Goal: Task Accomplishment & Management: Use online tool/utility

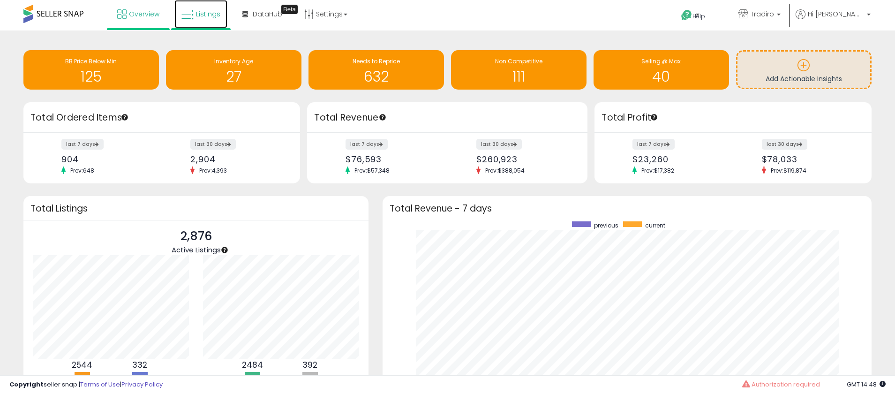
drag, startPoint x: 197, startPoint y: 11, endPoint x: 196, endPoint y: 20, distance: 9.0
click at [197, 11] on span "Listings" at bounding box center [208, 13] width 24 height 9
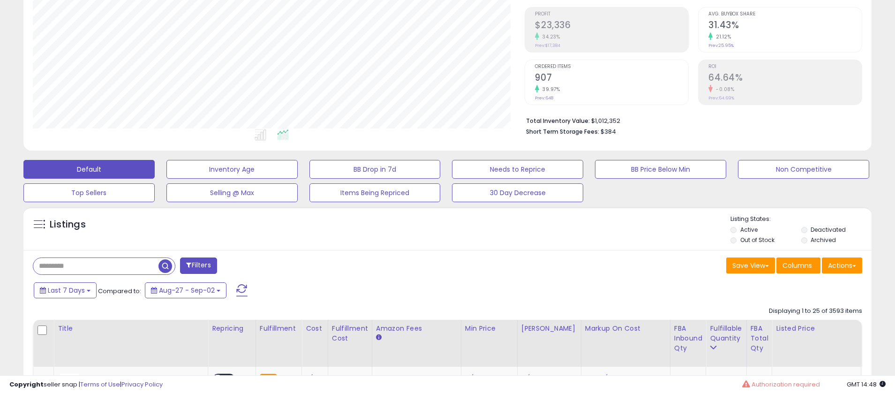
scroll to position [307, 0]
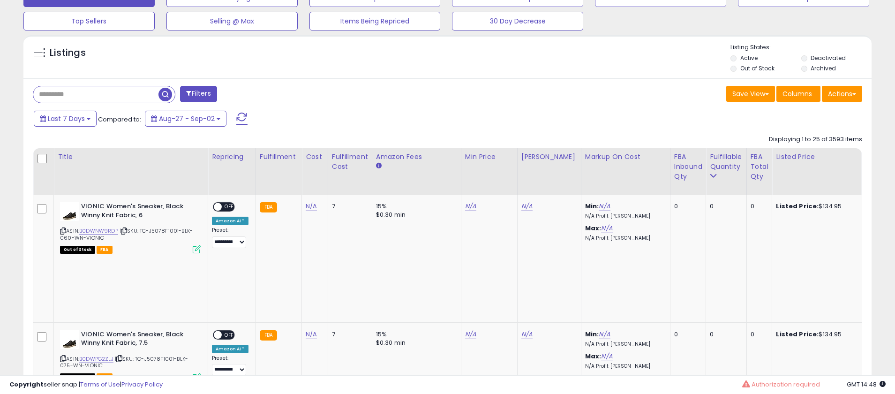
click at [87, 95] on input "text" at bounding box center [95, 94] width 125 height 16
type input "****"
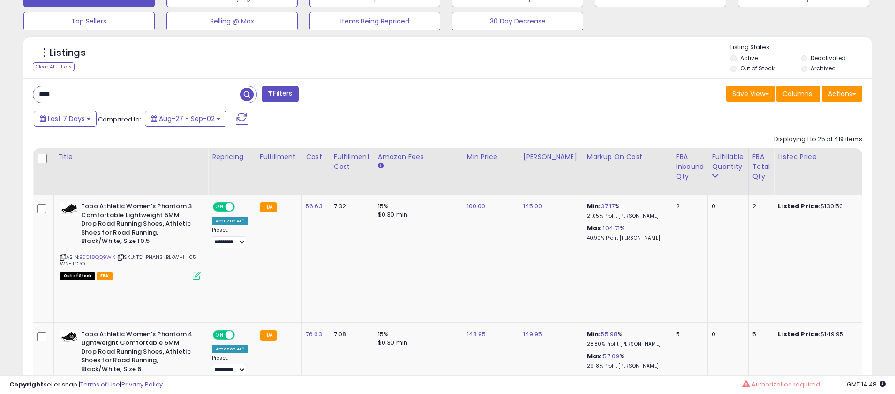
scroll to position [192, 492]
drag, startPoint x: 850, startPoint y: 92, endPoint x: 847, endPoint y: 103, distance: 11.3
click at [850, 92] on button "Actions" at bounding box center [842, 94] width 40 height 16
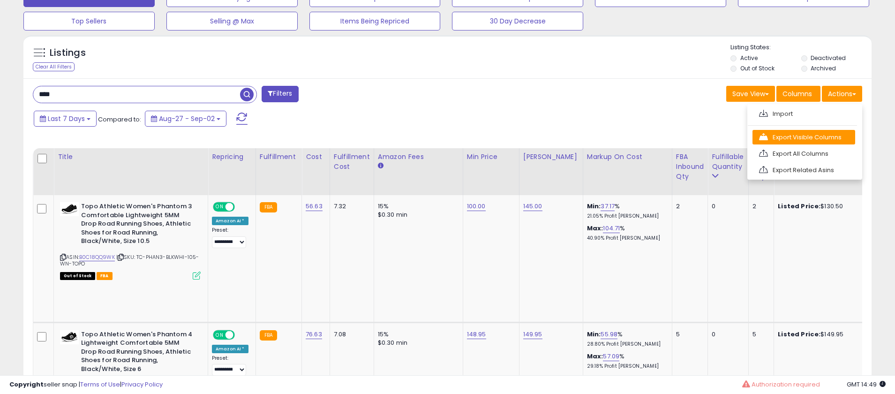
click at [800, 139] on link "Export Visible Columns" at bounding box center [803, 137] width 103 height 15
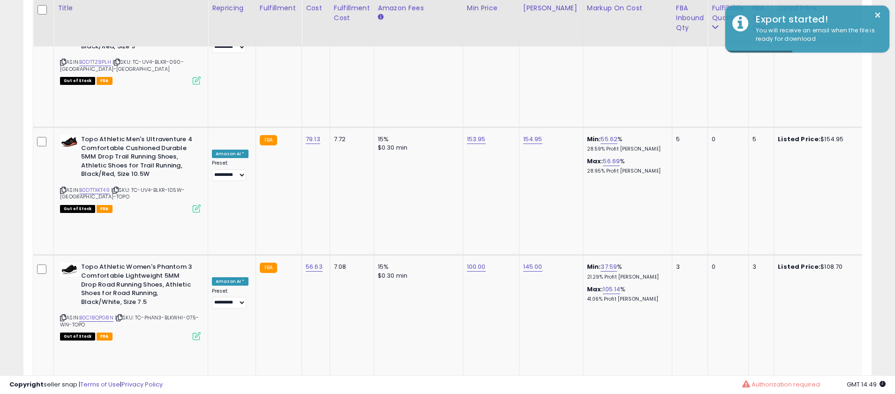
scroll to position [1524, 0]
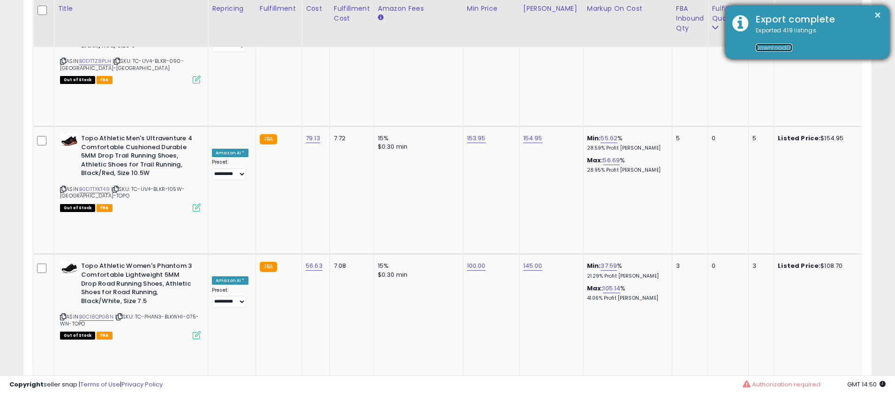
click at [770, 48] on link "Download" at bounding box center [774, 48] width 37 height 8
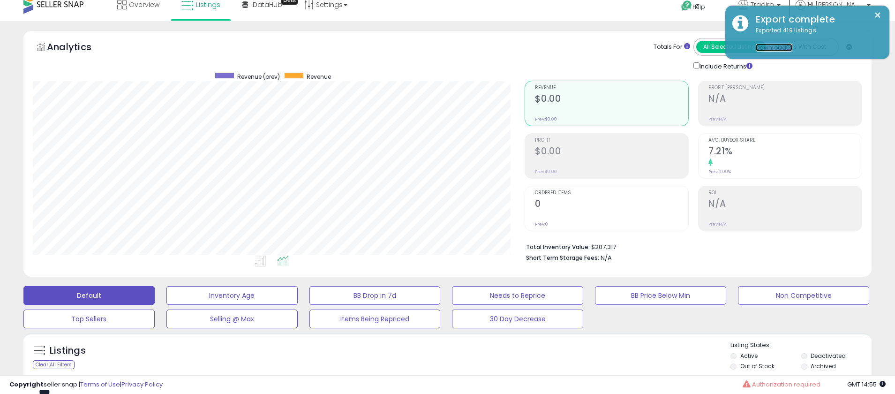
scroll to position [9, 0]
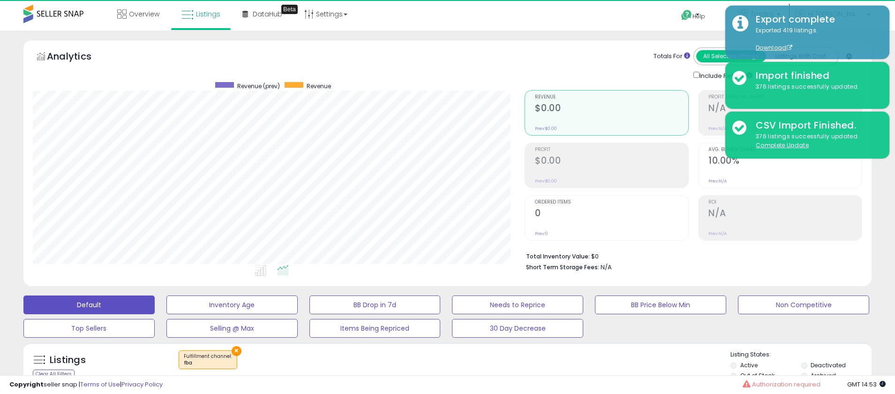
scroll to position [1, 0]
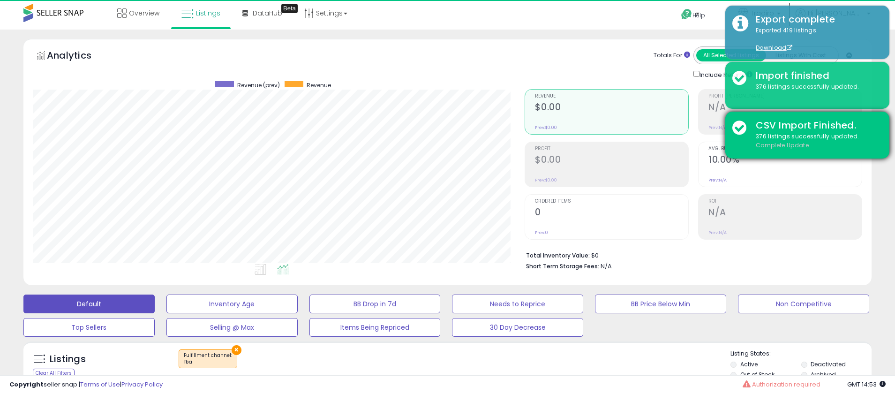
click at [770, 148] on u "Complete Update" at bounding box center [782, 145] width 53 height 8
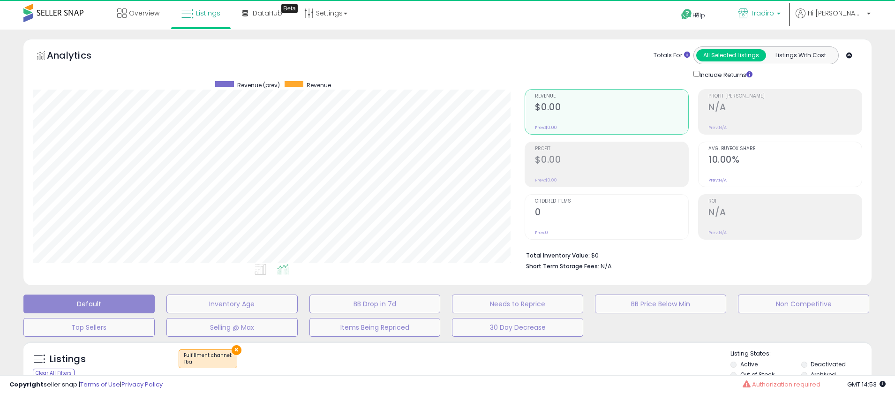
click at [774, 9] on span "Tradiro" at bounding box center [761, 12] width 23 height 9
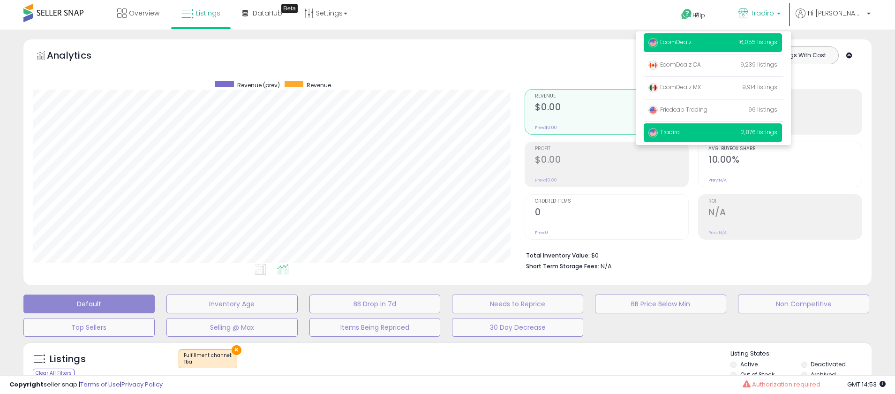
click at [691, 45] on span "EcomDealz" at bounding box center [669, 42] width 43 height 8
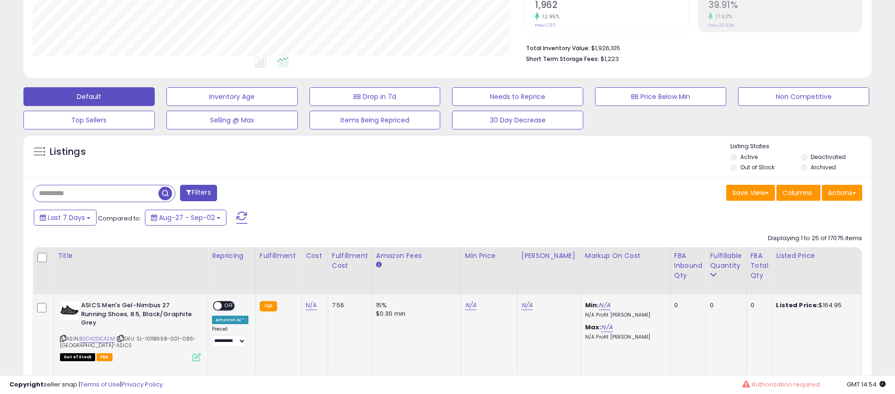
scroll to position [270, 0]
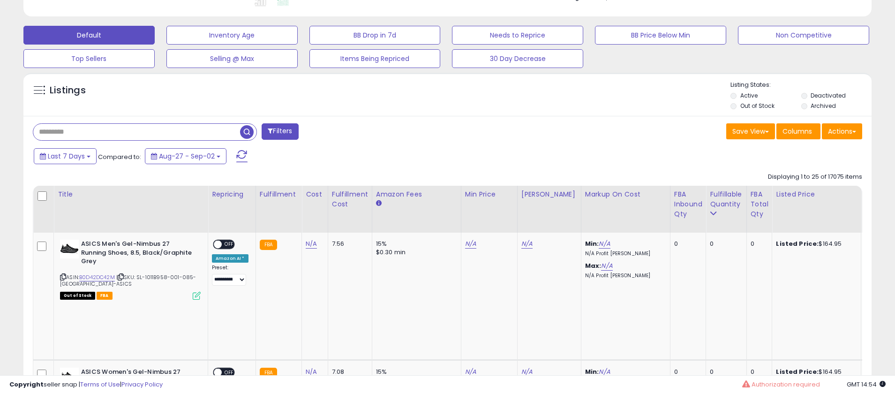
click at [94, 134] on input "text" at bounding box center [136, 132] width 207 height 16
type input "****"
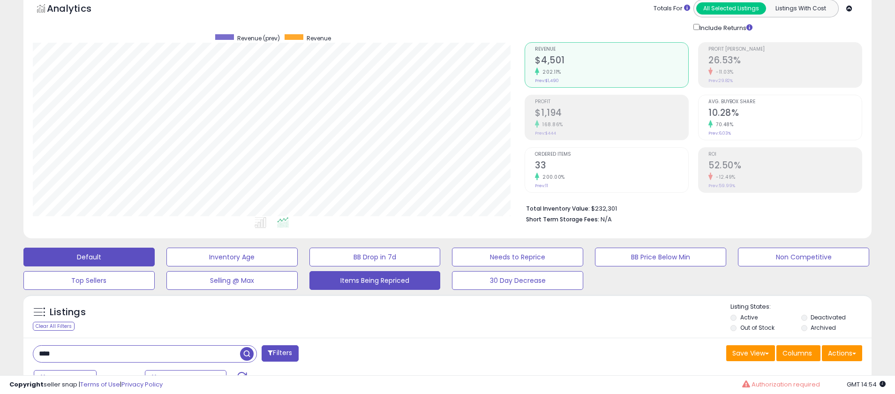
scroll to position [0, 0]
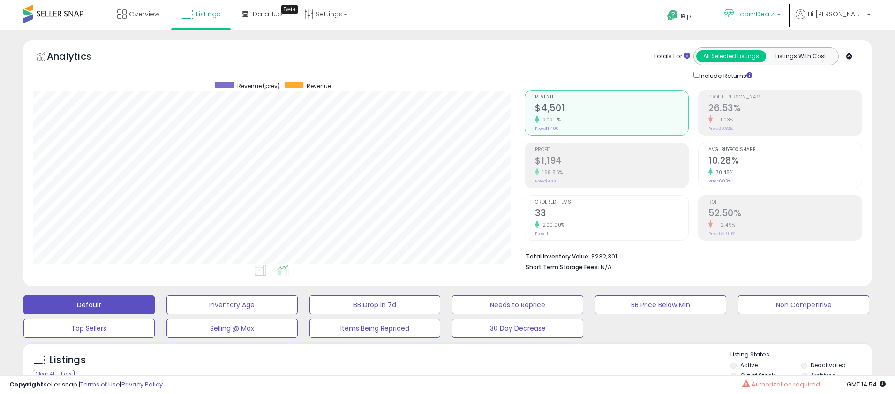
click at [780, 17] on b at bounding box center [779, 17] width 4 height 7
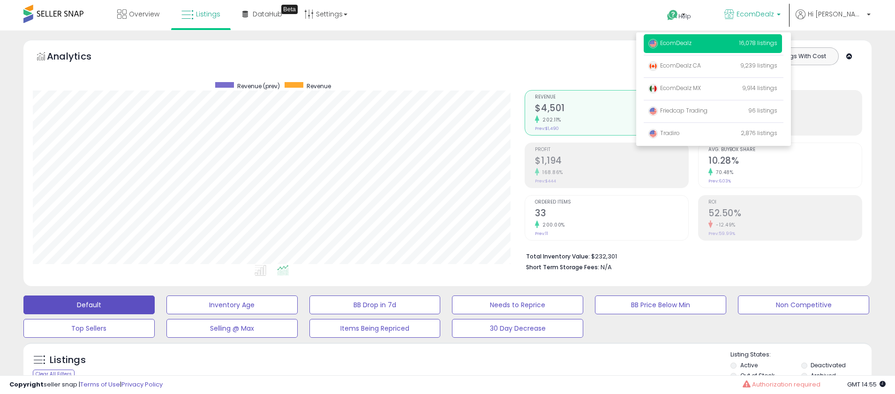
drag, startPoint x: 607, startPoint y: 47, endPoint x: 611, endPoint y: 50, distance: 5.1
click at [607, 47] on div "Totals For All Selected Listings Listings With Cost Include Returns" at bounding box center [690, 63] width 330 height 33
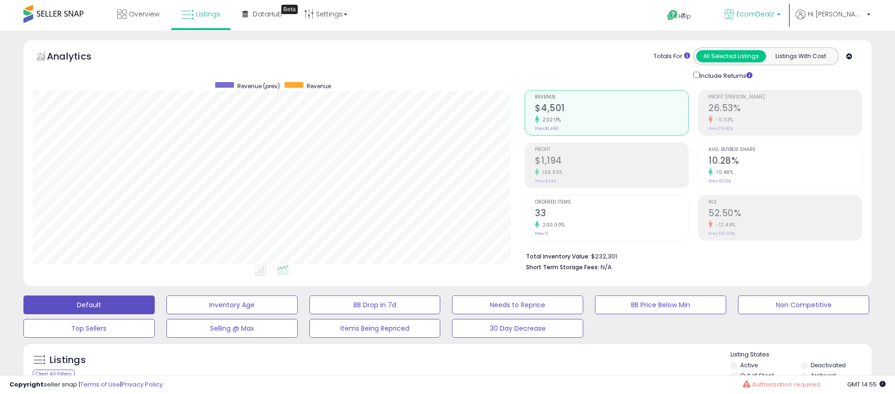
scroll to position [260, 0]
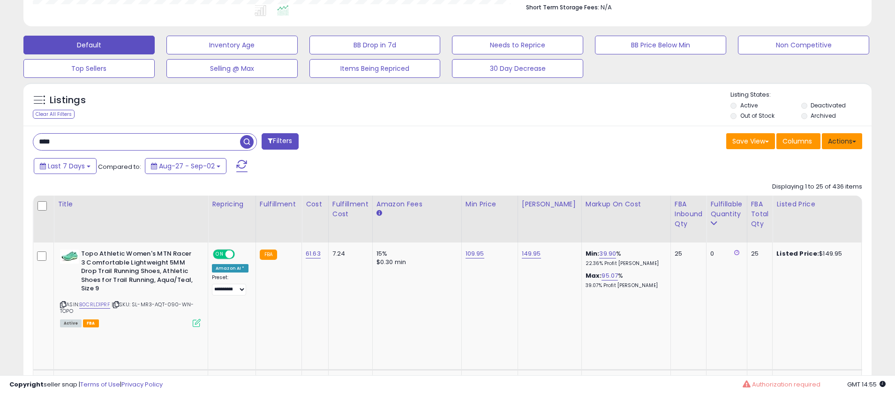
drag, startPoint x: 863, startPoint y: 142, endPoint x: 856, endPoint y: 143, distance: 7.1
type textarea "**********"
click at [859, 142] on div "Save View Save As New View Update Current View Columns Actions Import Export Vi…" at bounding box center [659, 142] width 422 height 18
click at [853, 142] on button "Actions" at bounding box center [842, 141] width 40 height 16
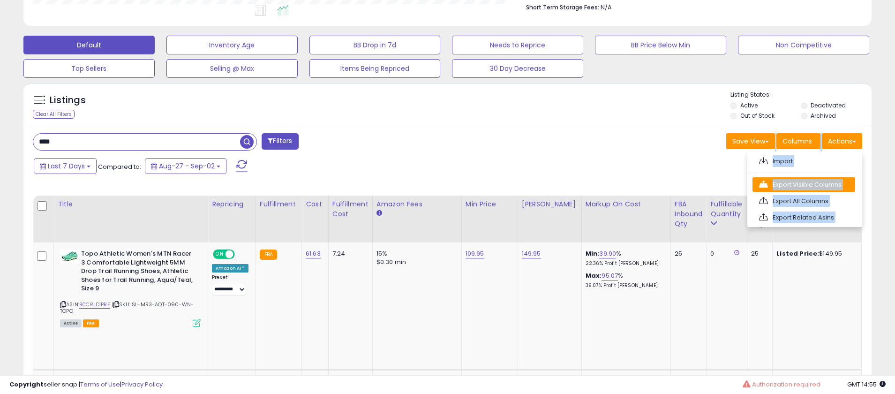
click at [791, 184] on link "Export Visible Columns" at bounding box center [803, 184] width 103 height 15
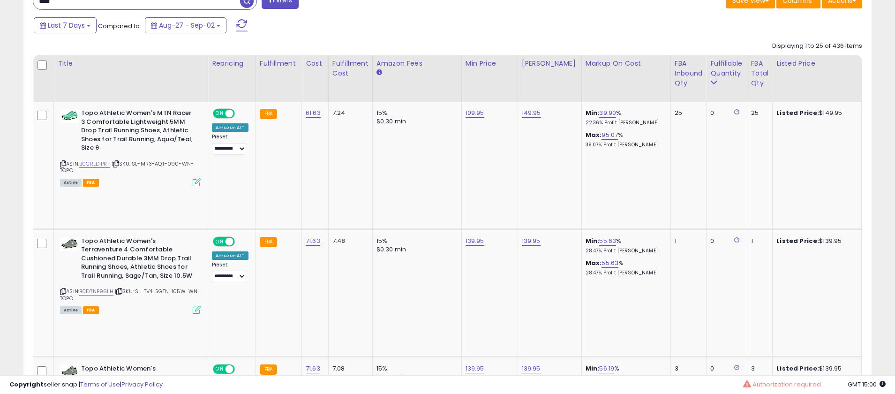
scroll to position [345, 0]
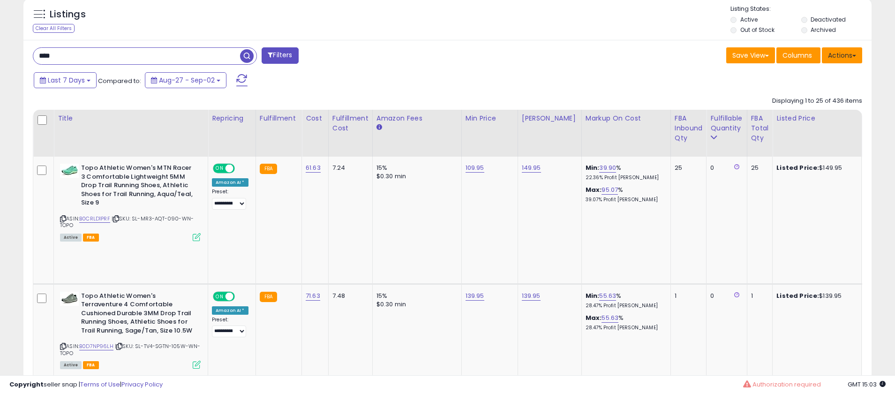
click at [846, 57] on button "Actions" at bounding box center [842, 55] width 40 height 16
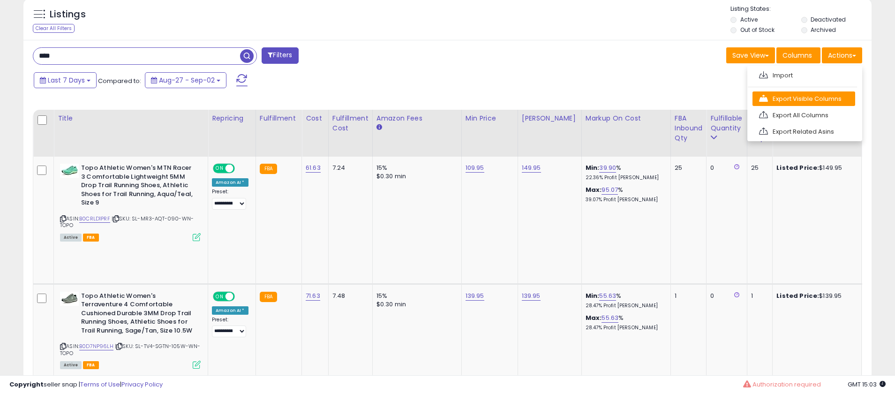
click at [787, 98] on link "Export Visible Columns" at bounding box center [803, 98] width 103 height 15
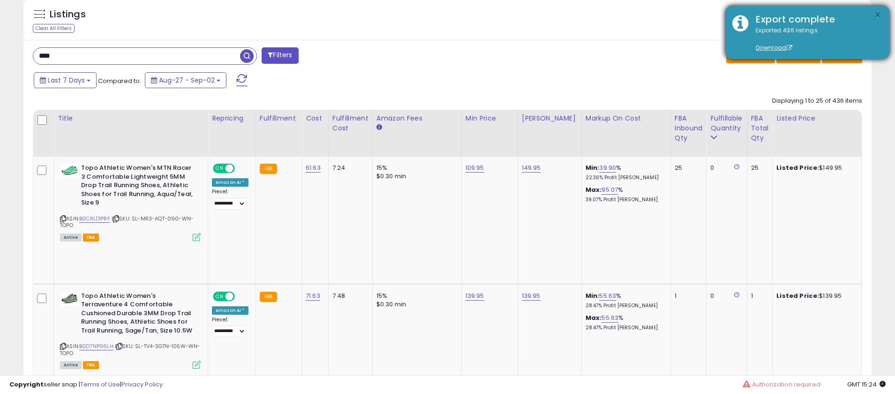
click at [878, 10] on button "×" at bounding box center [877, 15] width 7 height 12
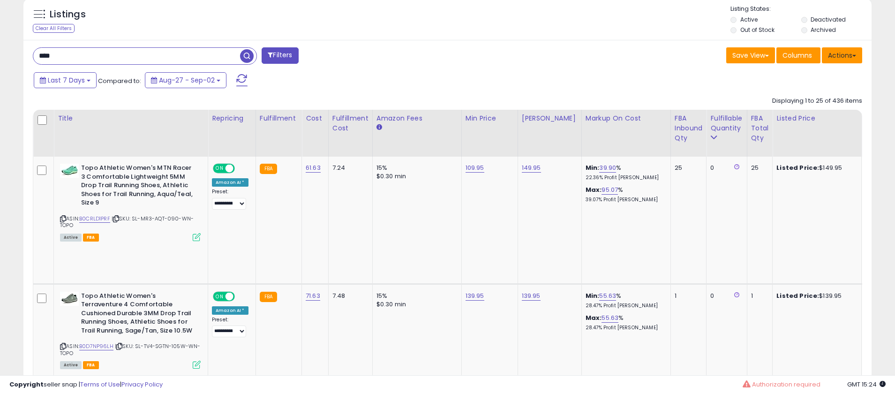
click at [845, 53] on button "Actions" at bounding box center [842, 55] width 40 height 16
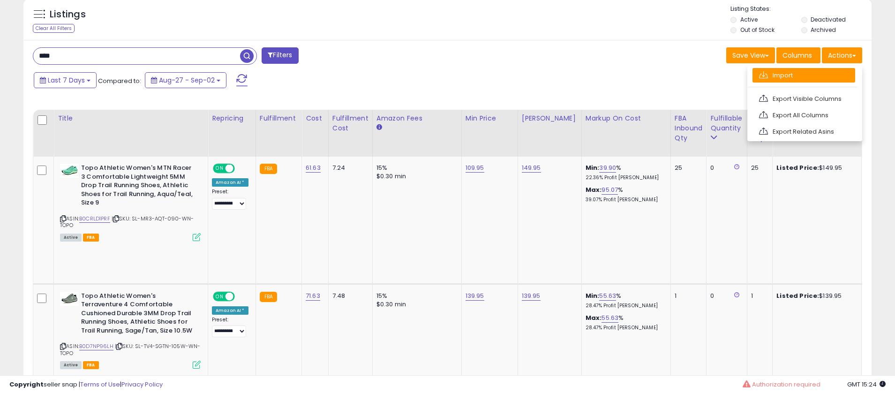
click at [792, 78] on link "Import" at bounding box center [803, 75] width 103 height 15
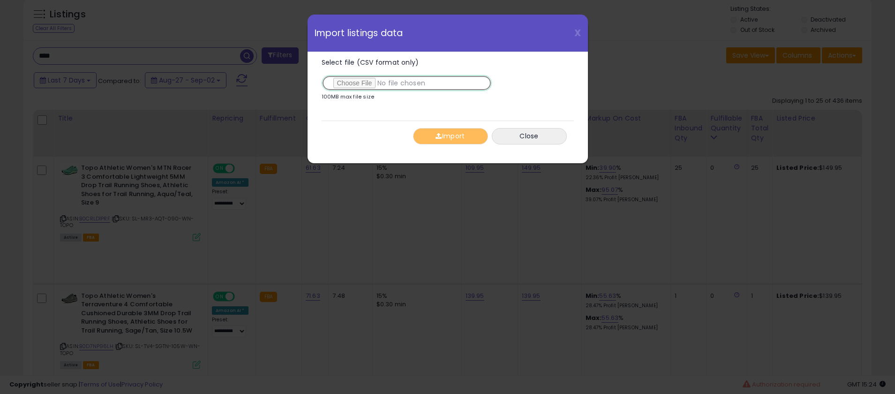
click at [355, 80] on input "Select file (CSV format only)" at bounding box center [407, 83] width 170 height 16
type input "**********"
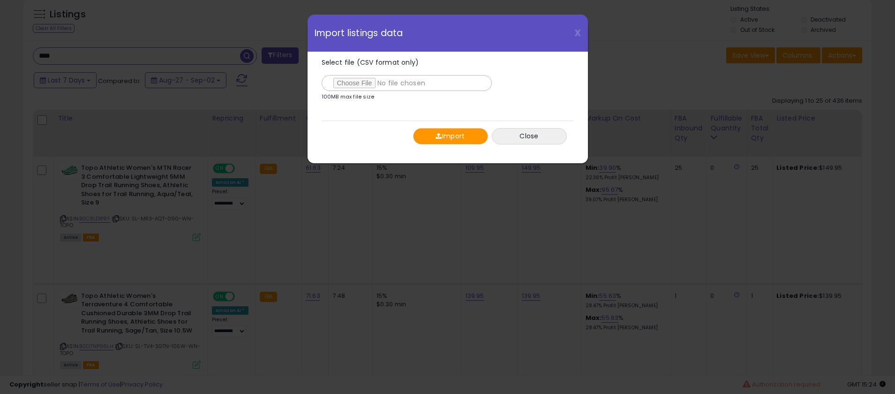
click at [455, 135] on button "Import" at bounding box center [450, 136] width 75 height 16
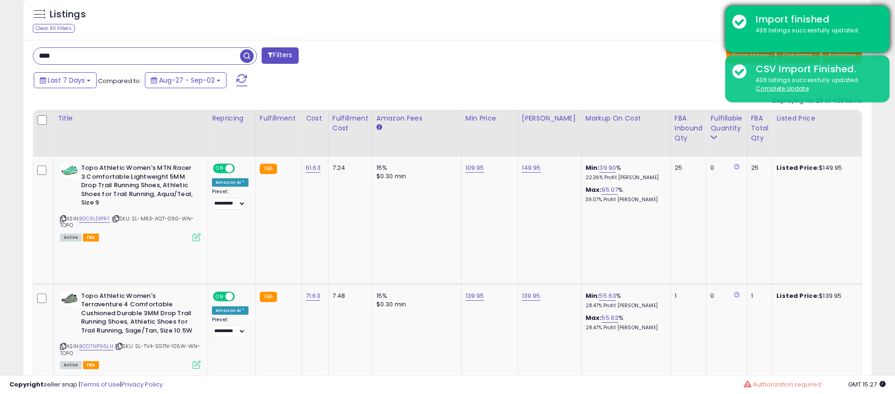
scroll to position [0, 0]
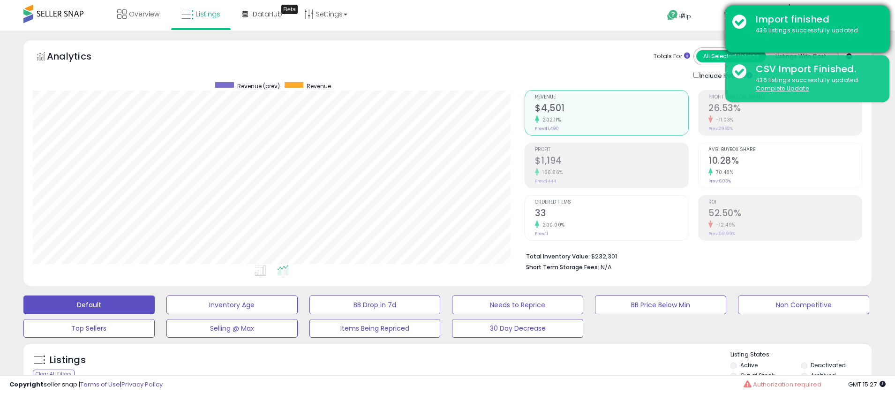
drag, startPoint x: 783, startPoint y: 90, endPoint x: 814, endPoint y: 51, distance: 50.4
click at [784, 90] on u "Complete Update" at bounding box center [782, 88] width 53 height 8
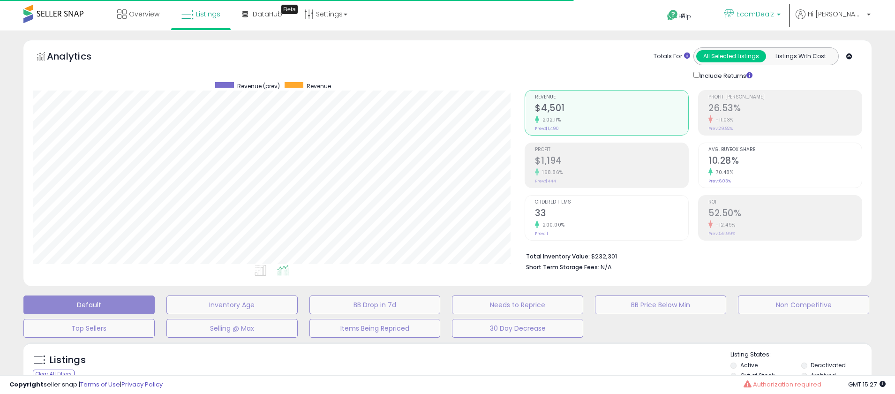
click at [780, 19] on p "EcomDealz" at bounding box center [752, 15] width 56 height 12
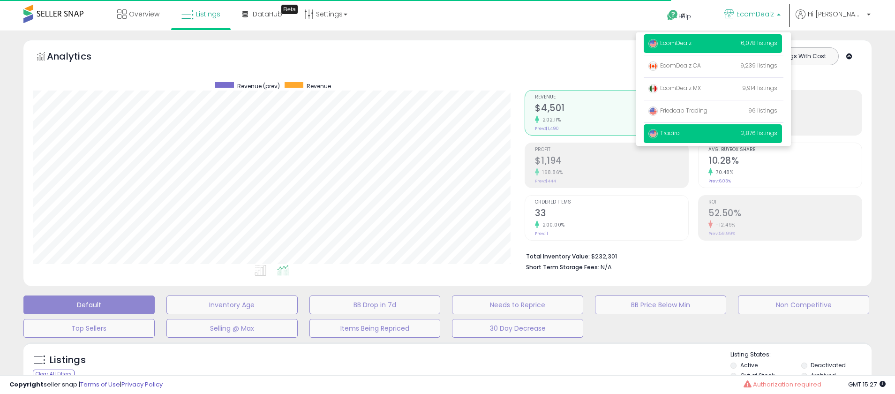
click at [680, 134] on span "Tradiro" at bounding box center [663, 133] width 31 height 8
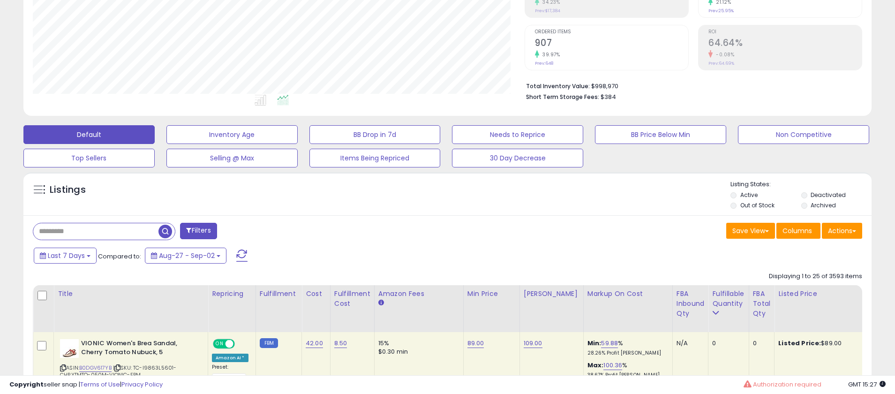
scroll to position [192, 0]
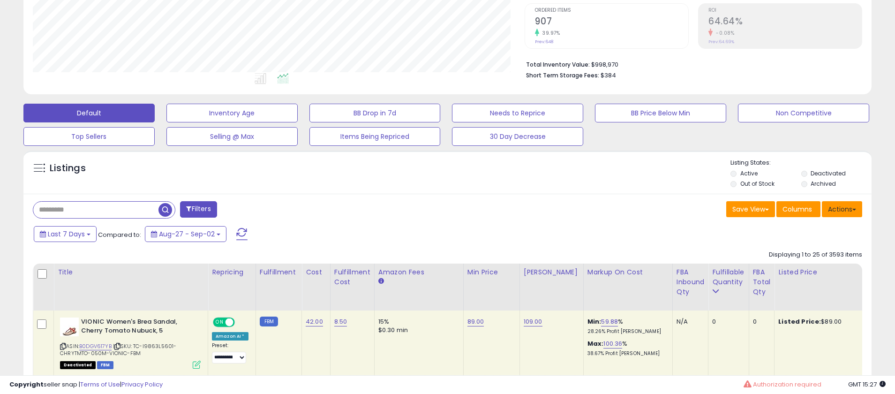
click at [834, 213] on button "Actions" at bounding box center [842, 209] width 40 height 16
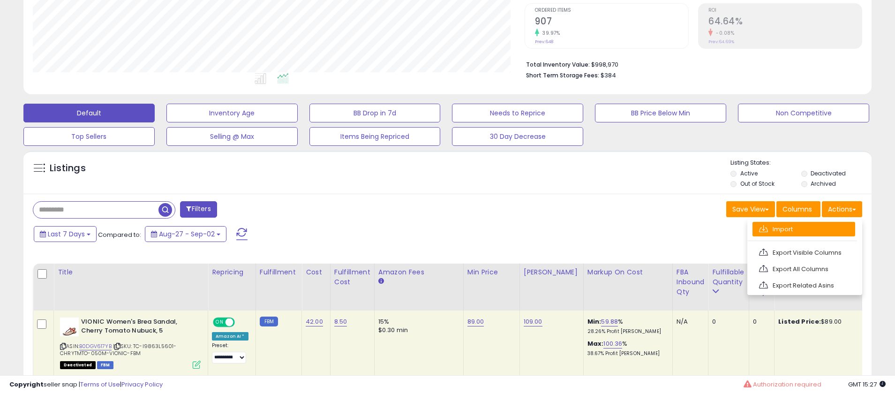
click at [790, 230] on link "Import" at bounding box center [803, 229] width 103 height 15
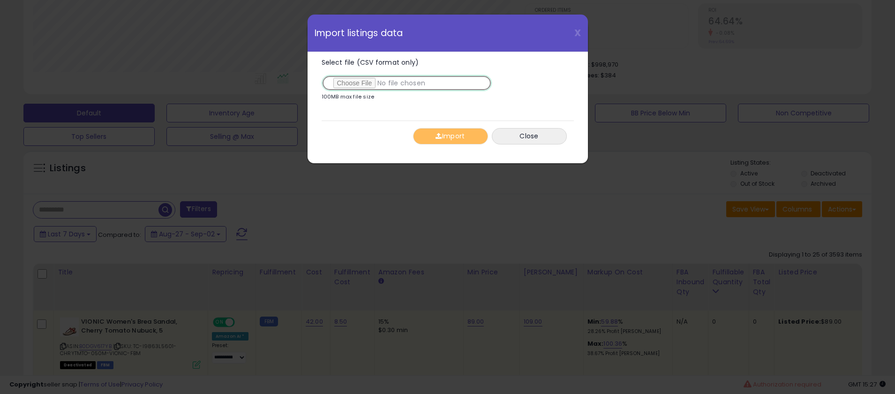
click at [353, 84] on input "Select file (CSV format only)" at bounding box center [407, 83] width 170 height 16
type input "**********"
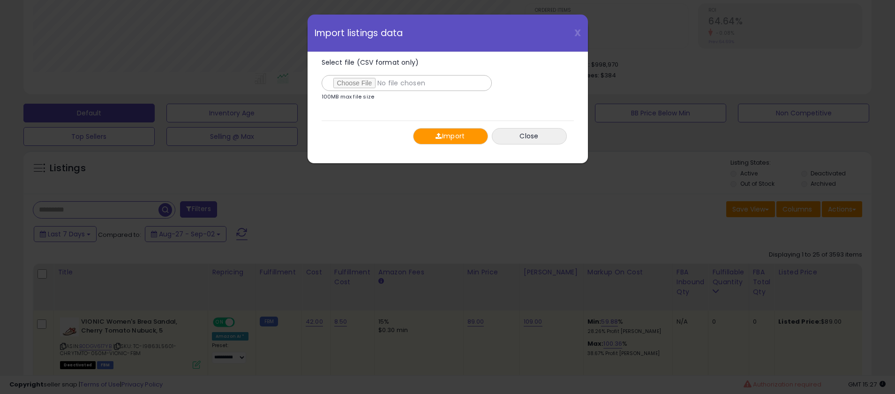
click at [453, 133] on button "Import" at bounding box center [450, 136] width 75 height 16
